Goal: Task Accomplishment & Management: Use online tool/utility

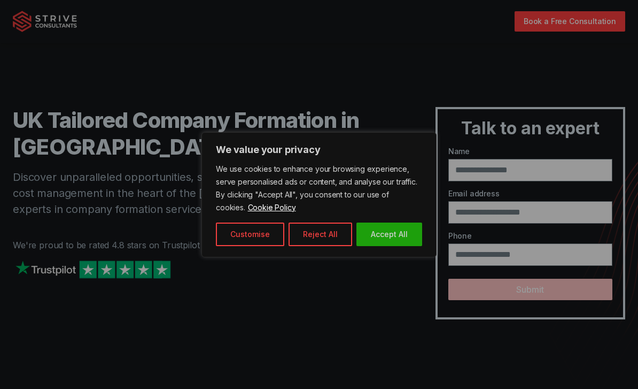
click at [395, 238] on button "Accept All" at bounding box center [389, 234] width 66 height 24
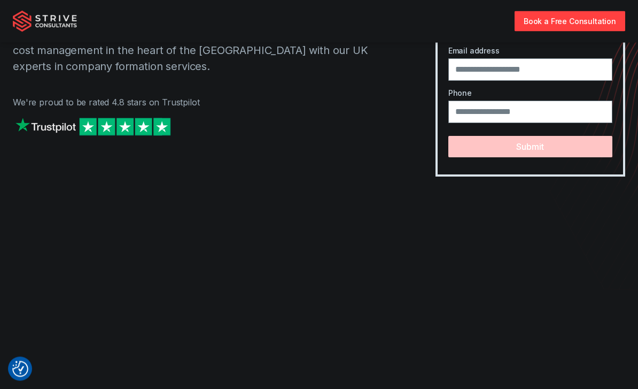
scroll to position [103, 0]
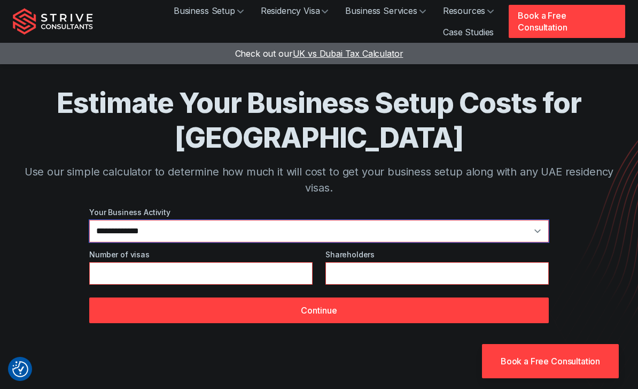
click at [442, 220] on select "**********" at bounding box center [319, 231] width 460 height 22
select select "*"
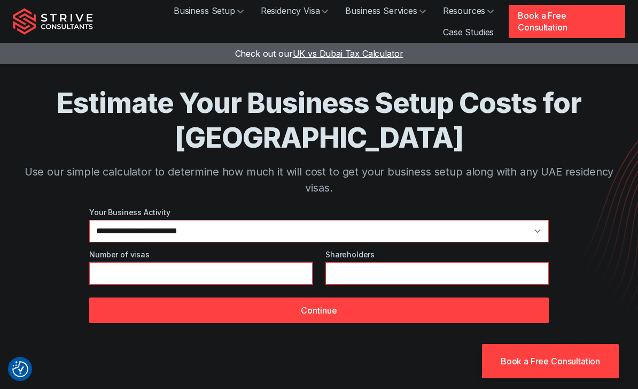
click at [272, 262] on input "*" at bounding box center [200, 273] width 223 height 22
click at [486, 297] on button "Continue" at bounding box center [319, 310] width 460 height 26
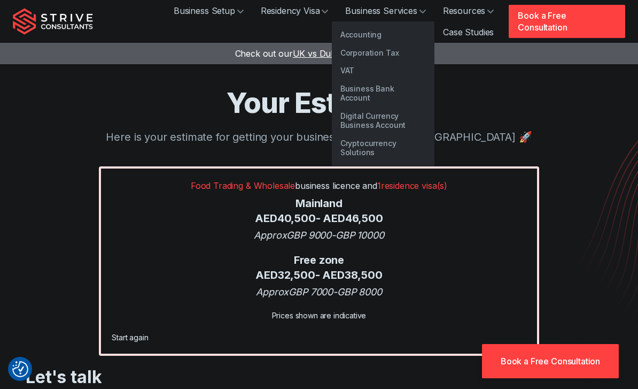
click at [383, 1] on link "Business Services" at bounding box center [385, 10] width 97 height 21
